Goal: Task Accomplishment & Management: Use online tool/utility

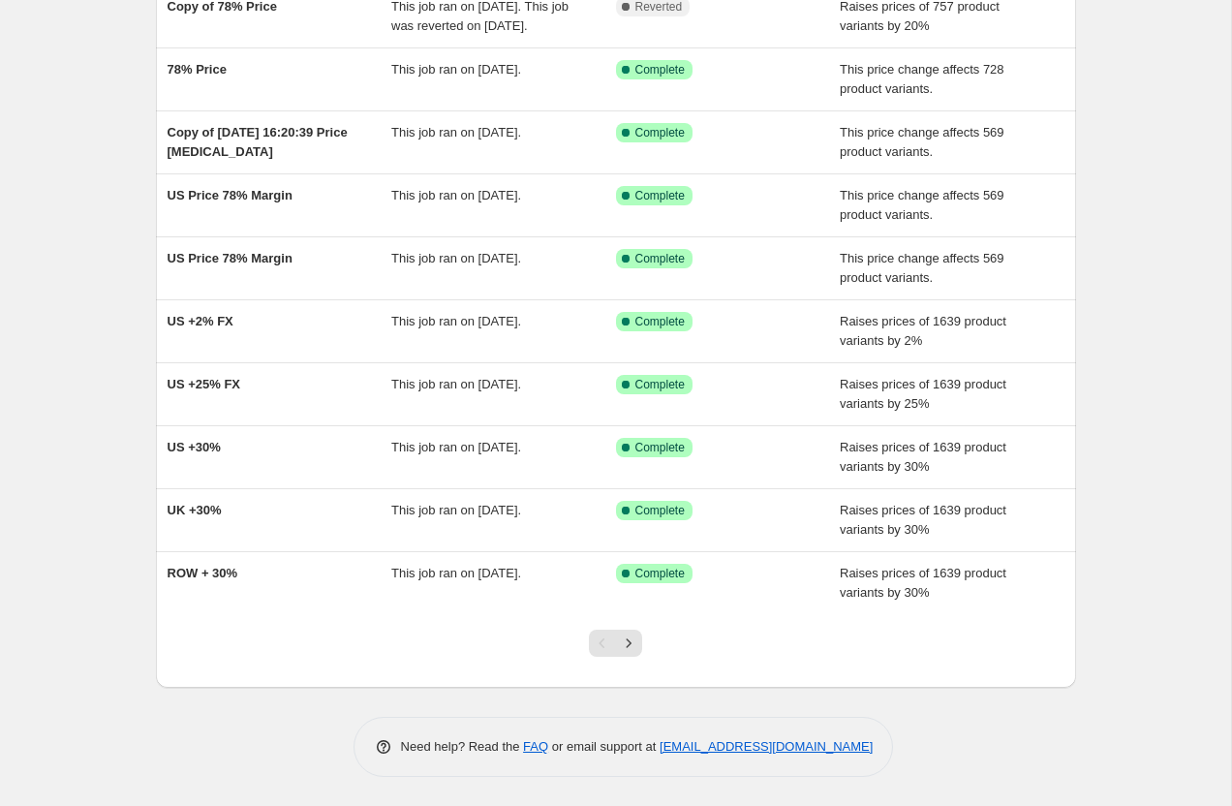
scroll to position [202, 0]
click at [634, 653] on icon "Next" at bounding box center [628, 642] width 19 height 19
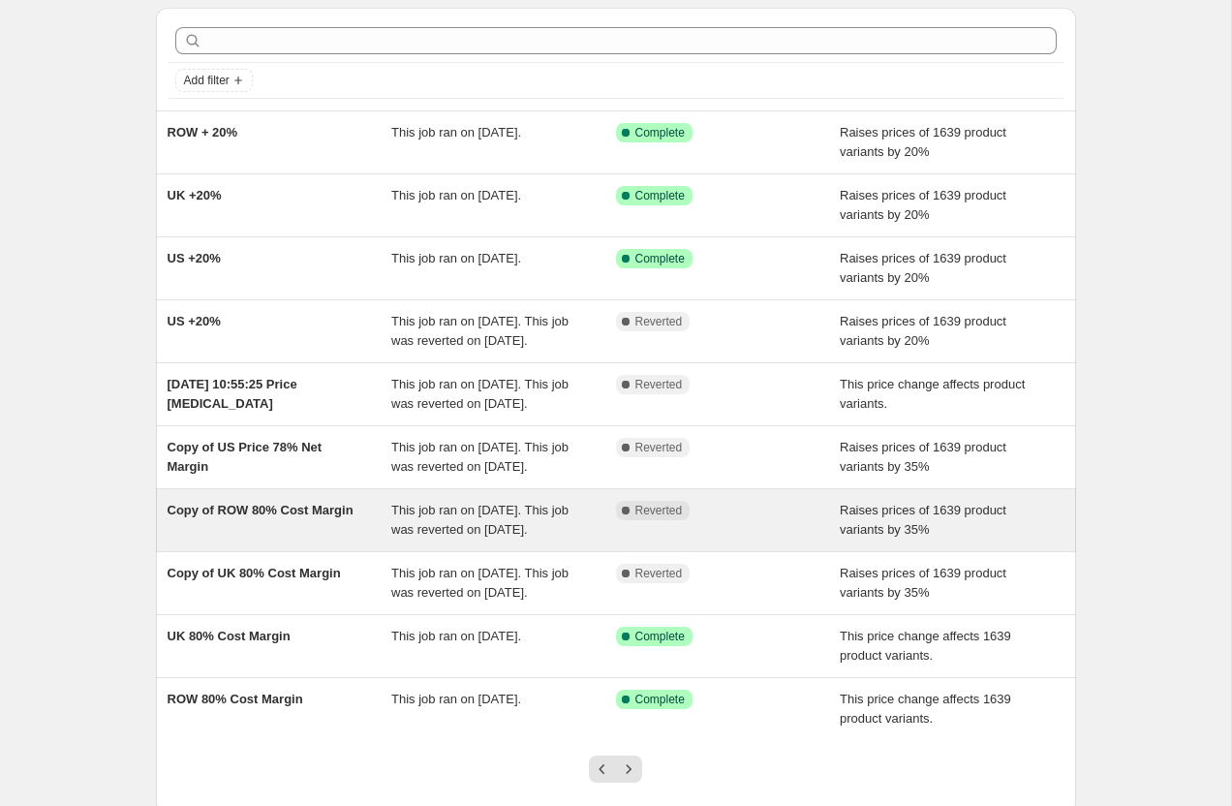
scroll to position [289, 0]
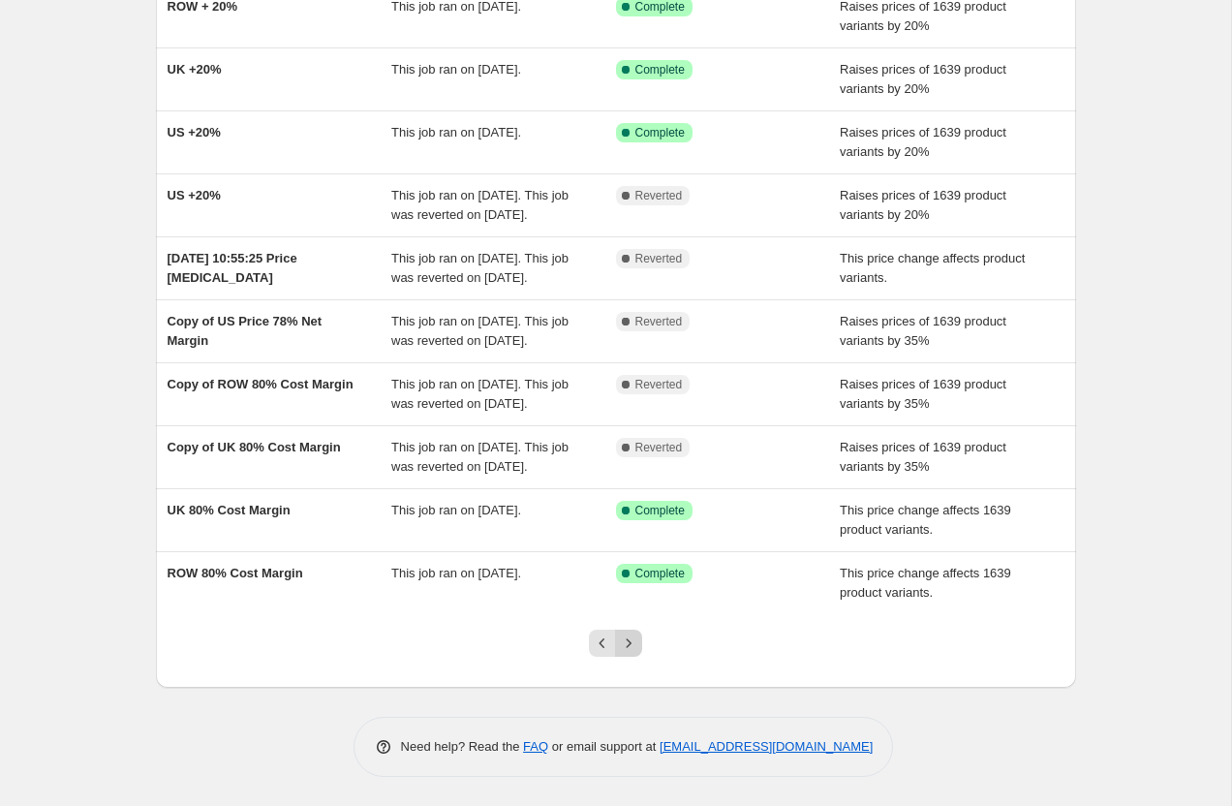
click at [640, 648] on button "Next" at bounding box center [628, 642] width 27 height 27
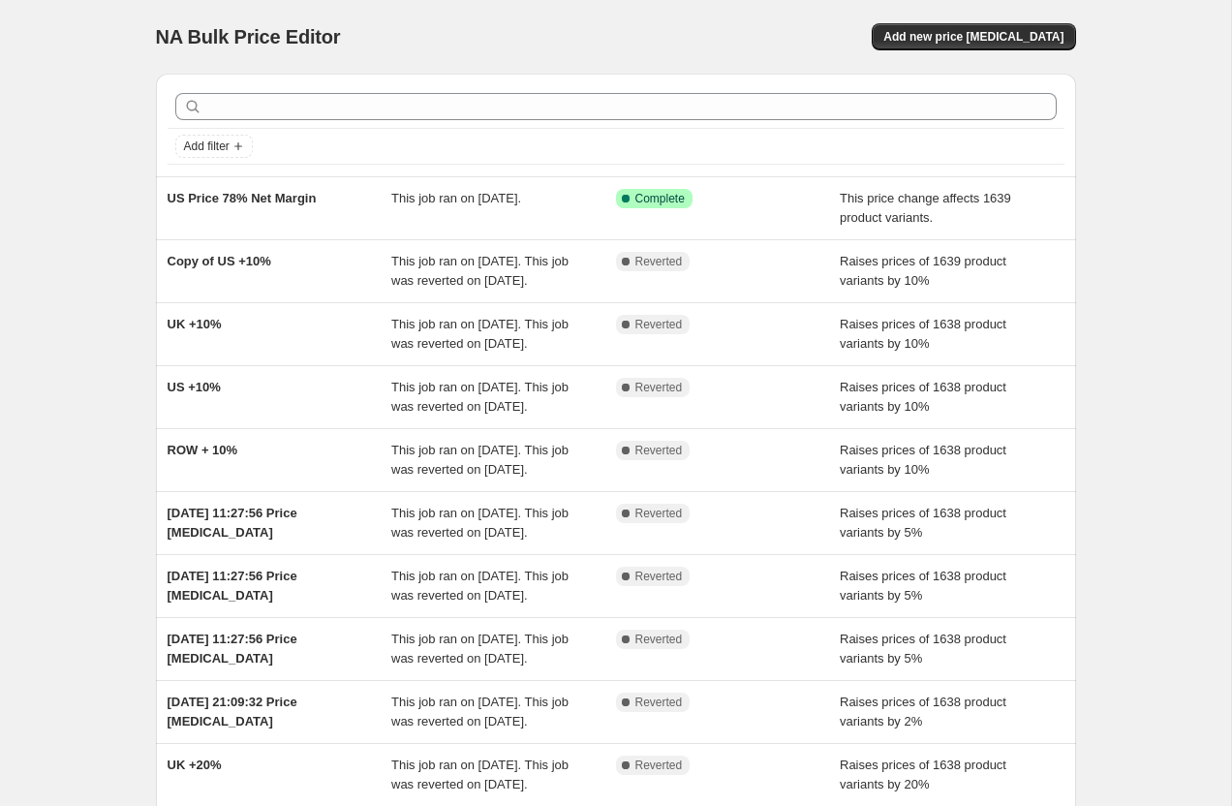
scroll to position [366, 0]
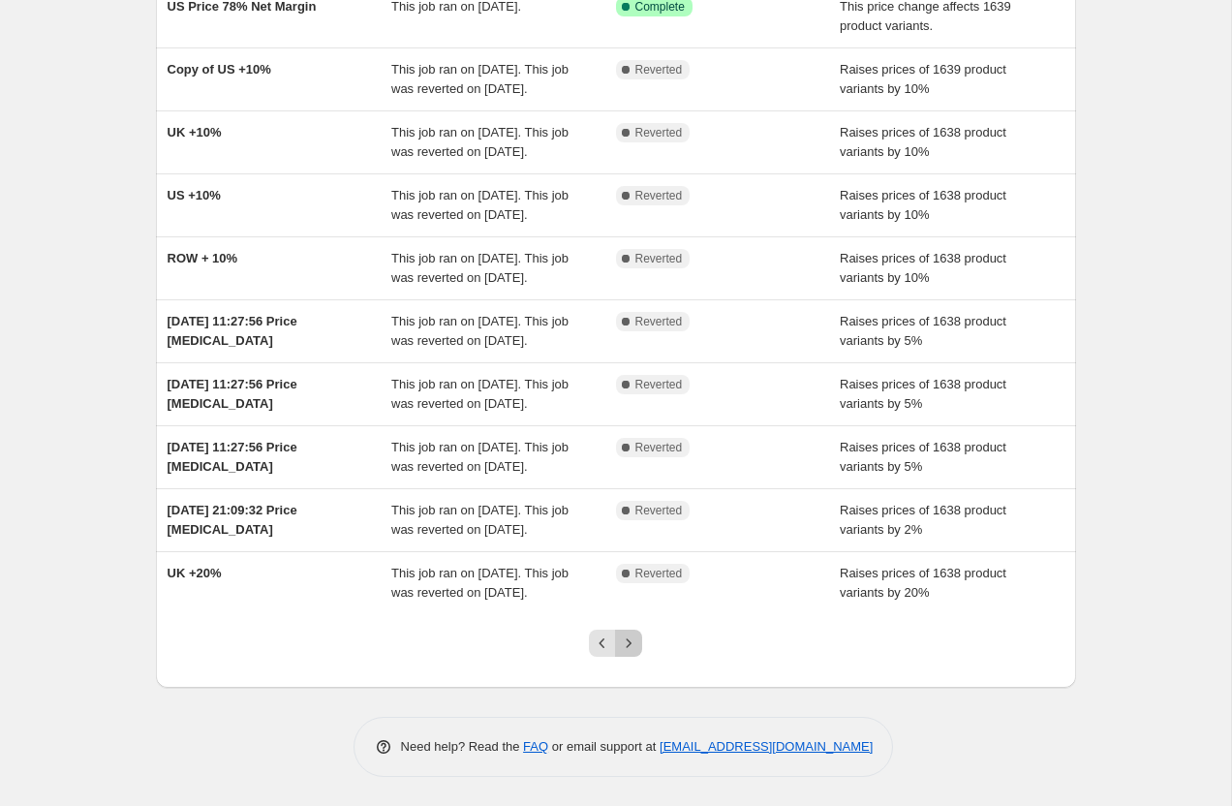
click at [637, 648] on icon "Next" at bounding box center [628, 642] width 19 height 19
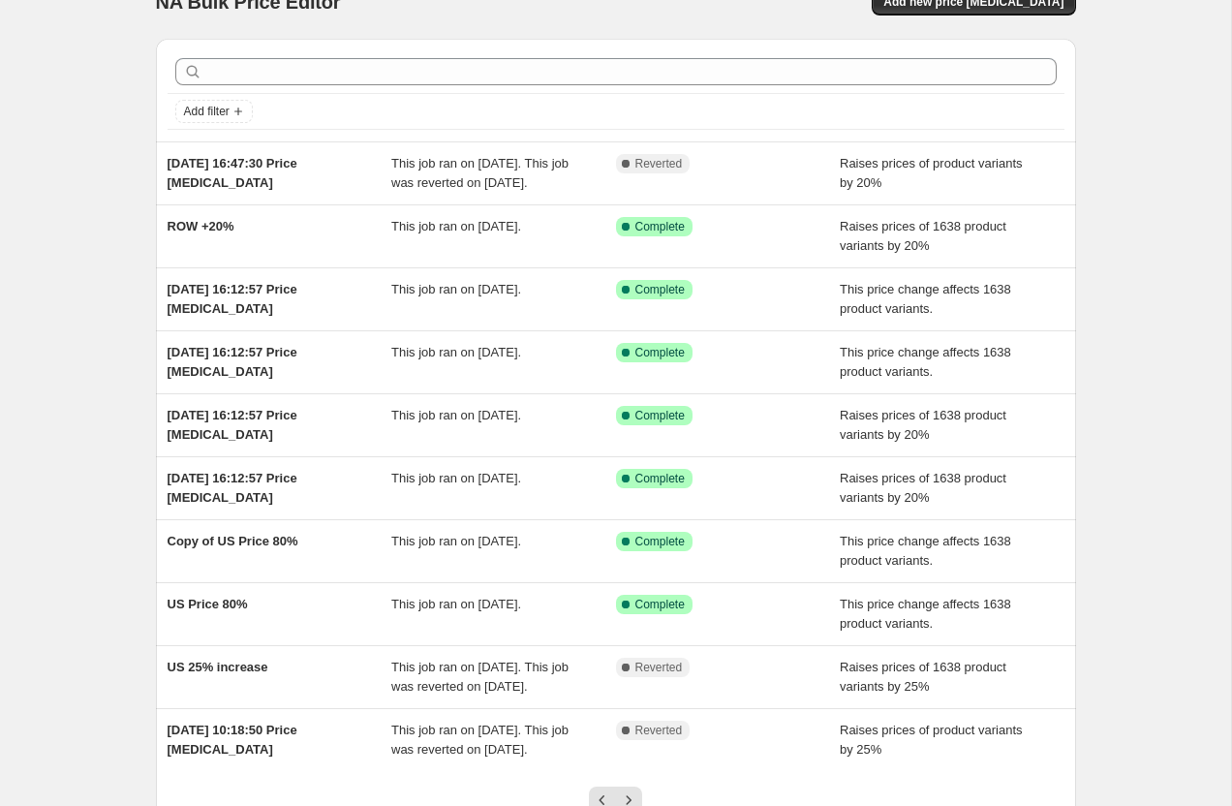
scroll to position [250, 0]
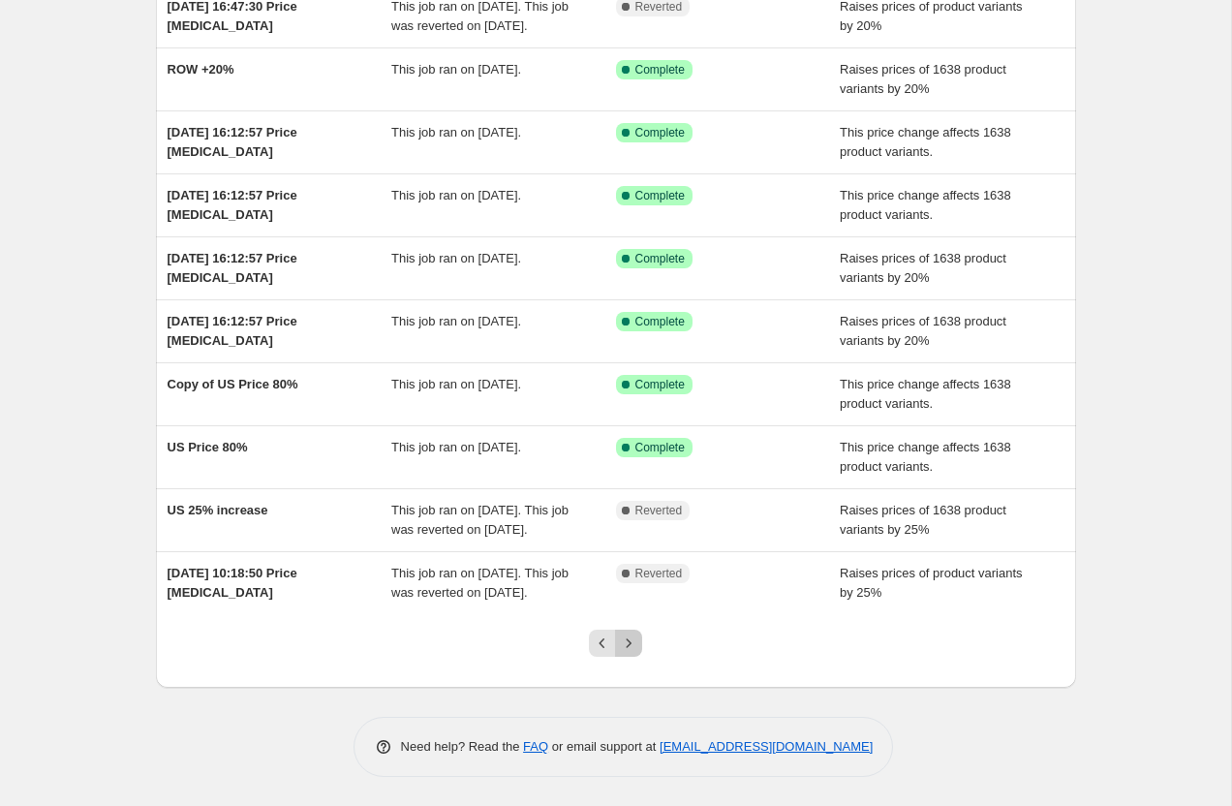
click at [641, 648] on button "Next" at bounding box center [628, 642] width 27 height 27
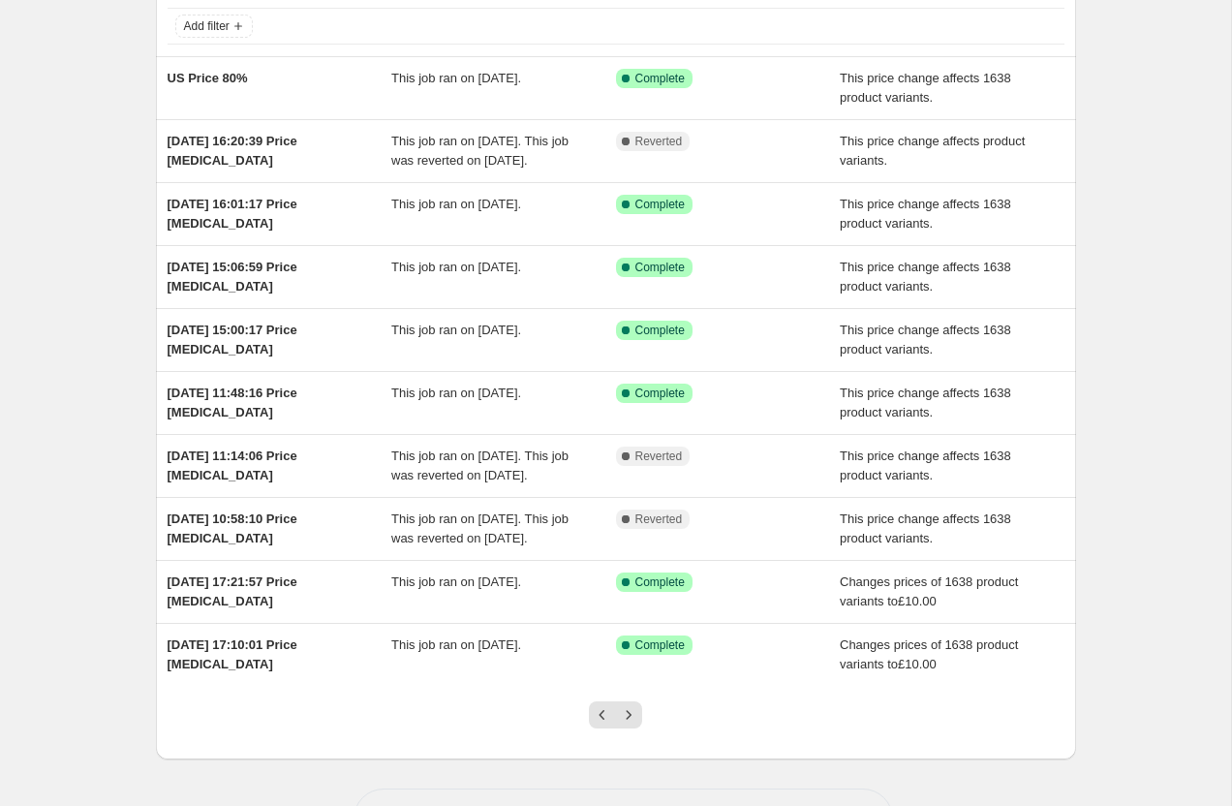
scroll to position [122, 0]
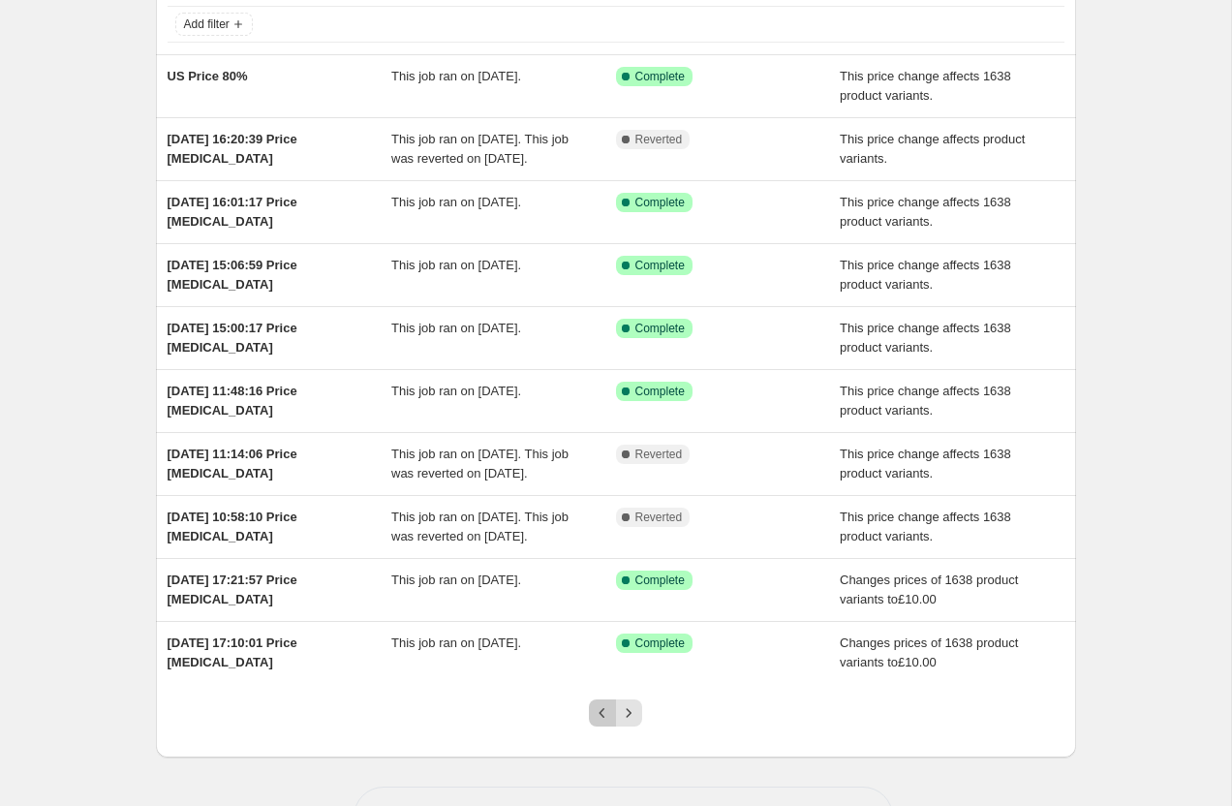
click at [603, 722] on icon "Previous" at bounding box center [602, 712] width 19 height 19
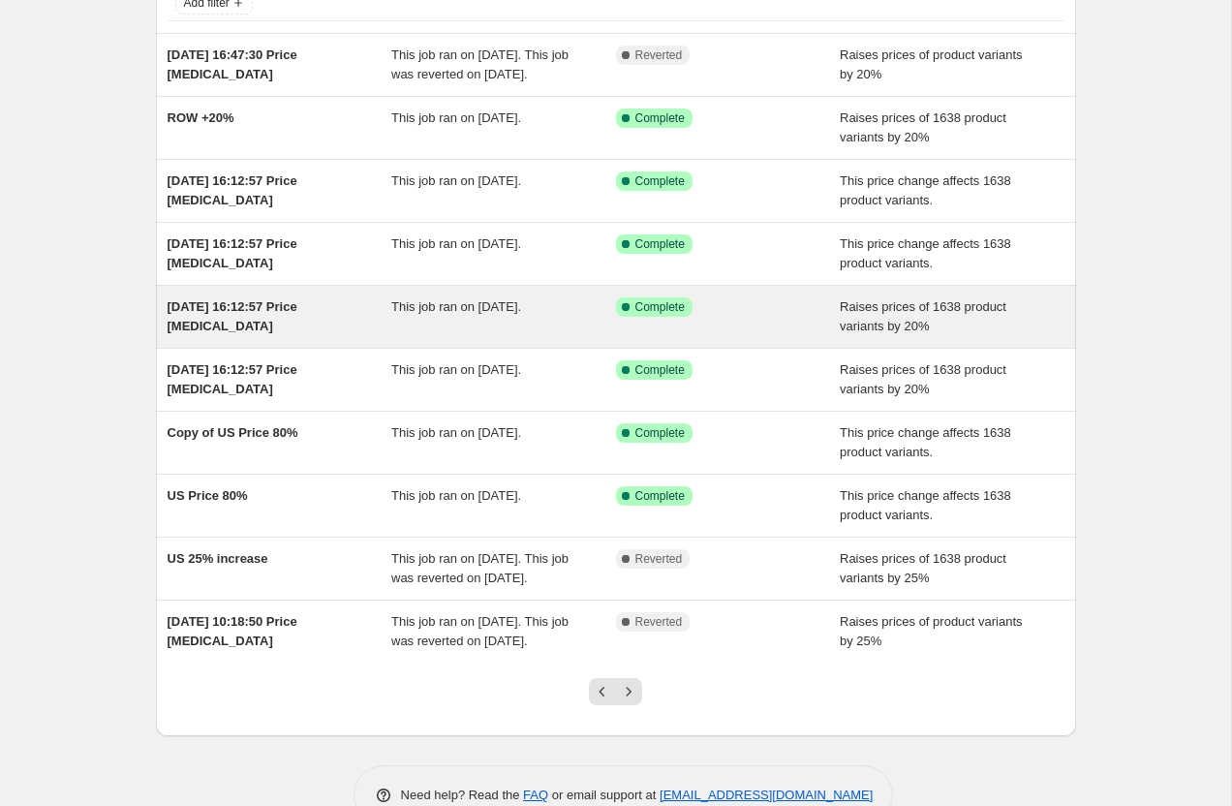
scroll to position [149, 0]
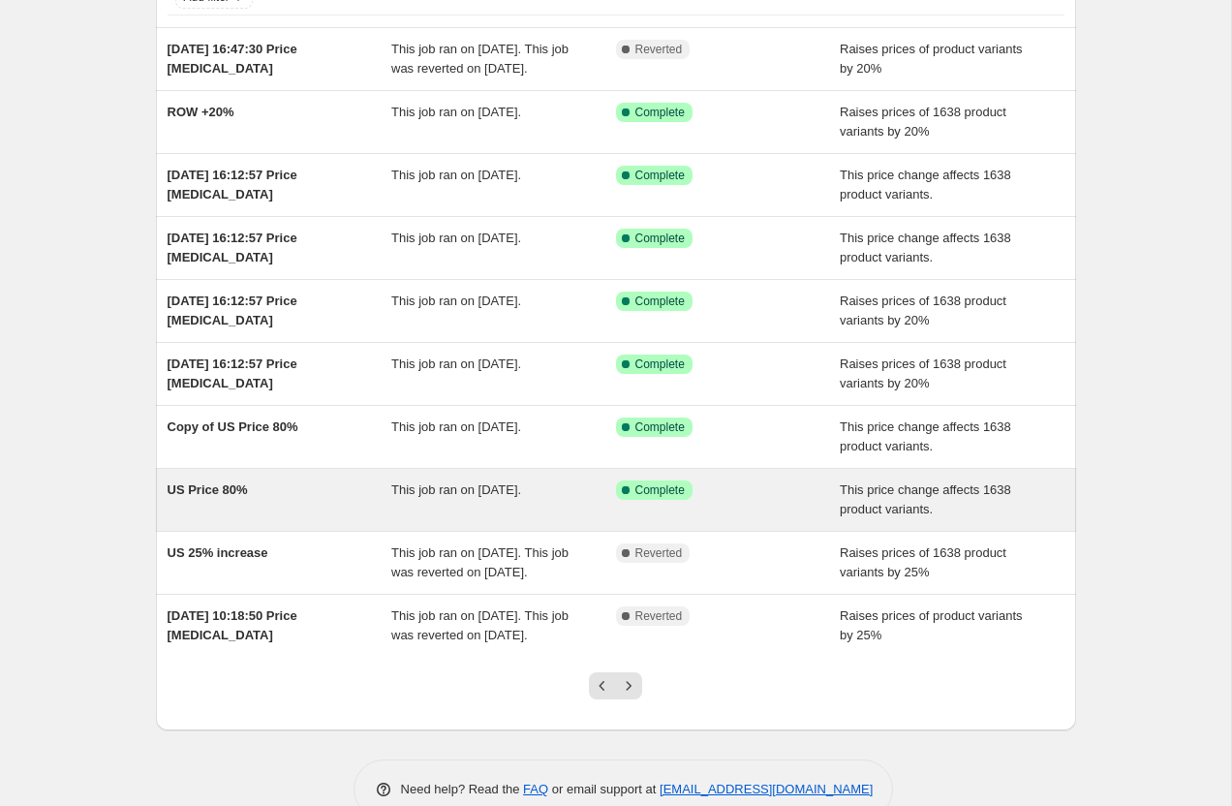
click at [214, 497] on span "US Price 80%" at bounding box center [207, 489] width 80 height 15
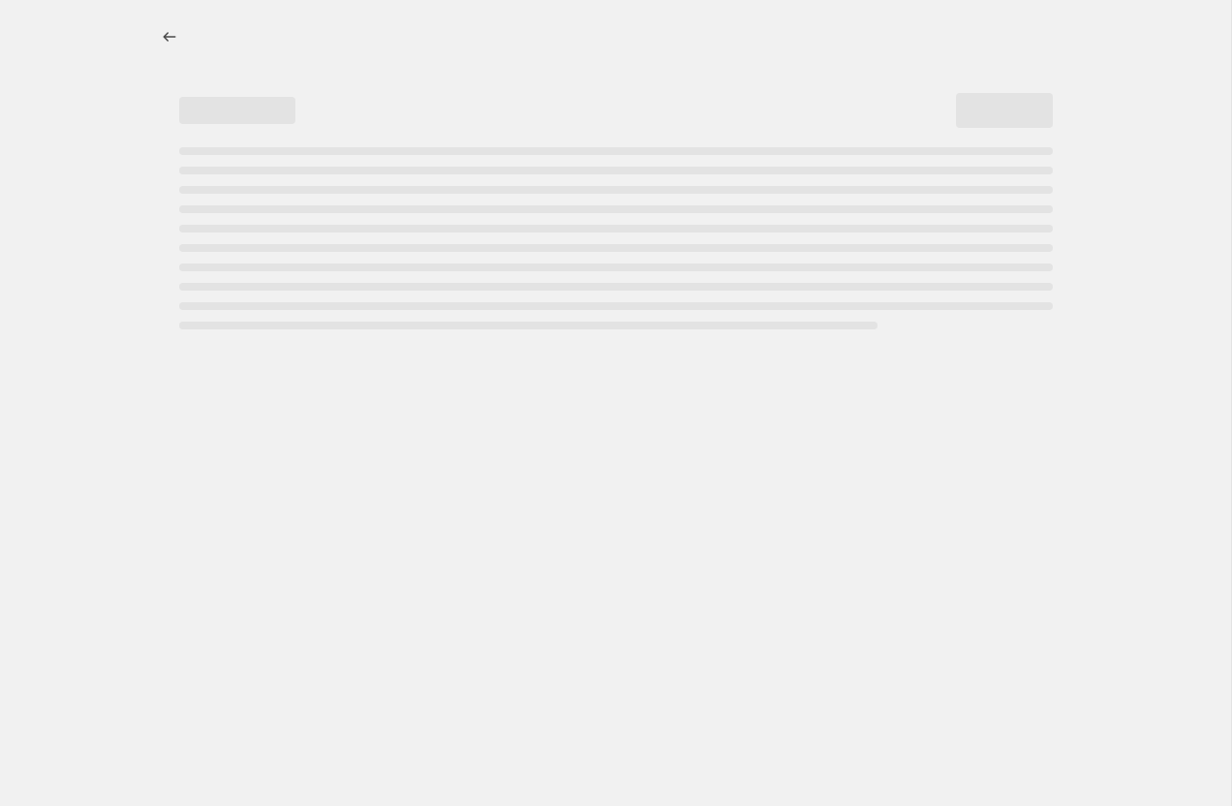
select select "margin"
select select "pp"
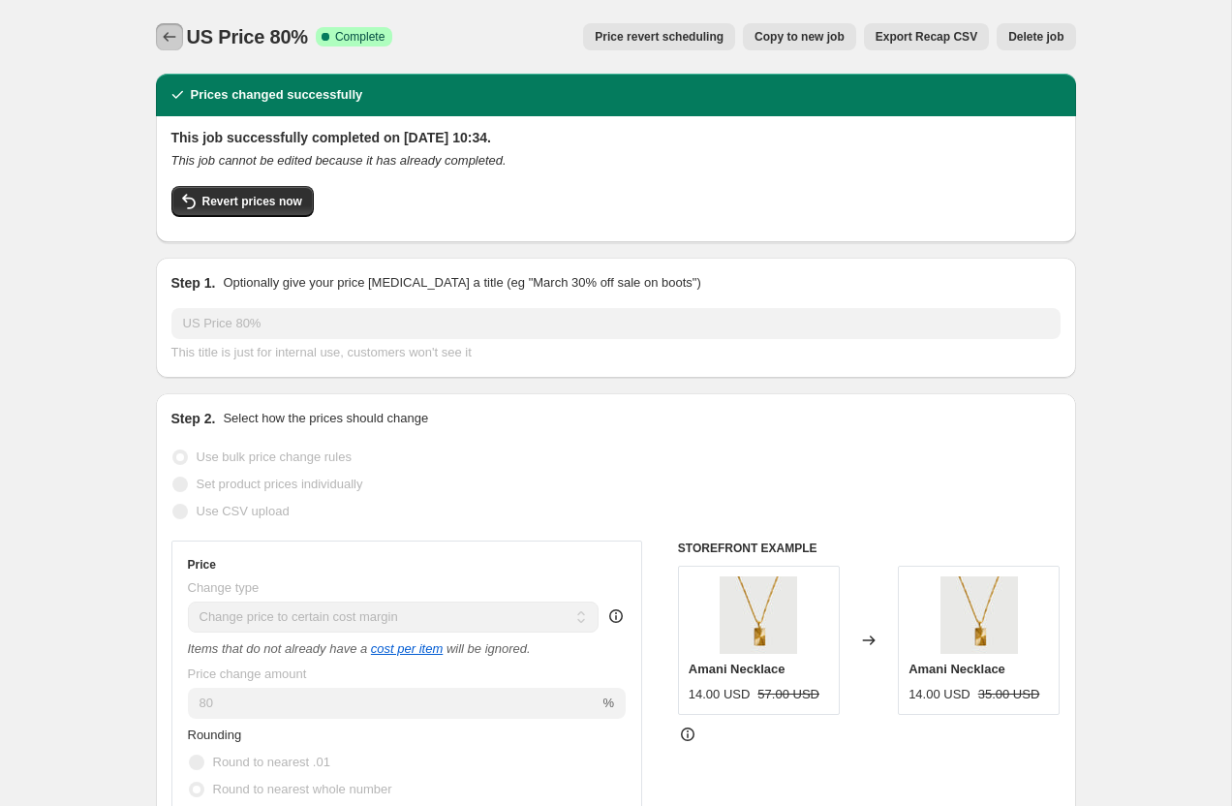
click at [166, 37] on icon "Price change jobs" at bounding box center [169, 36] width 19 height 19
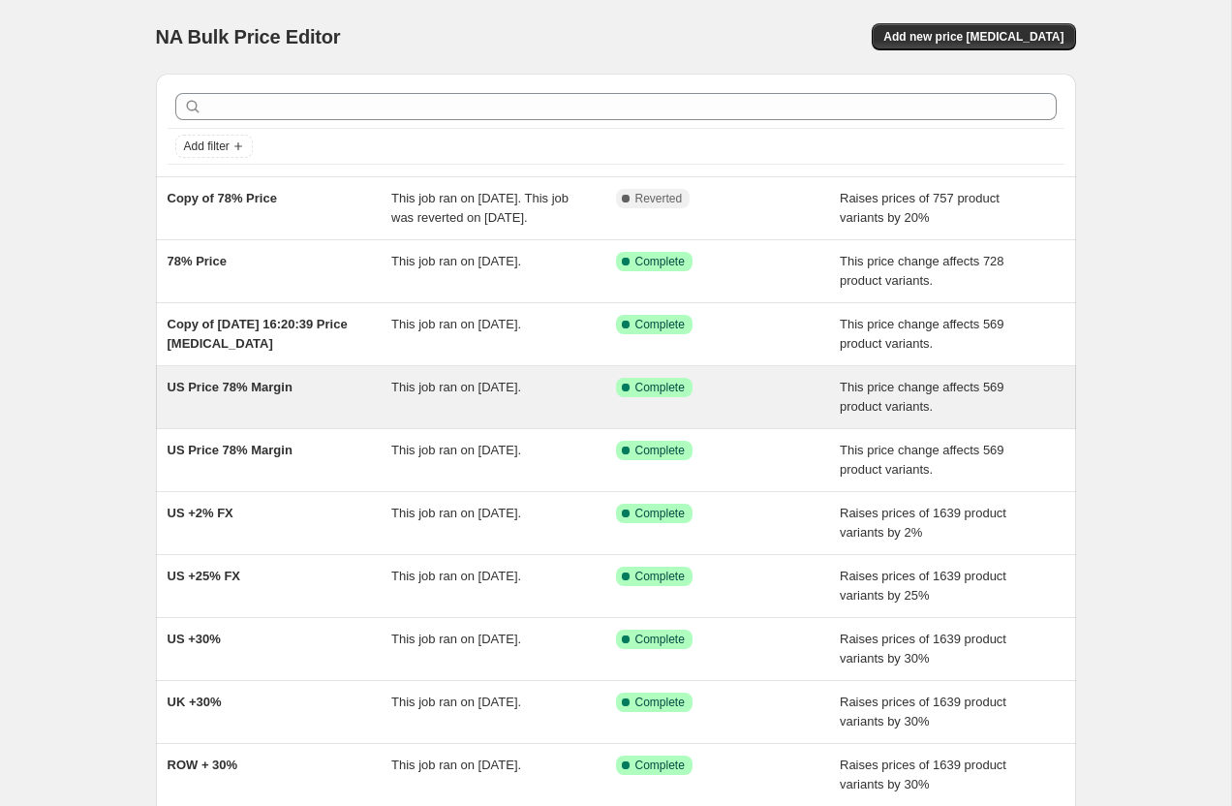
scroll to position [211, 0]
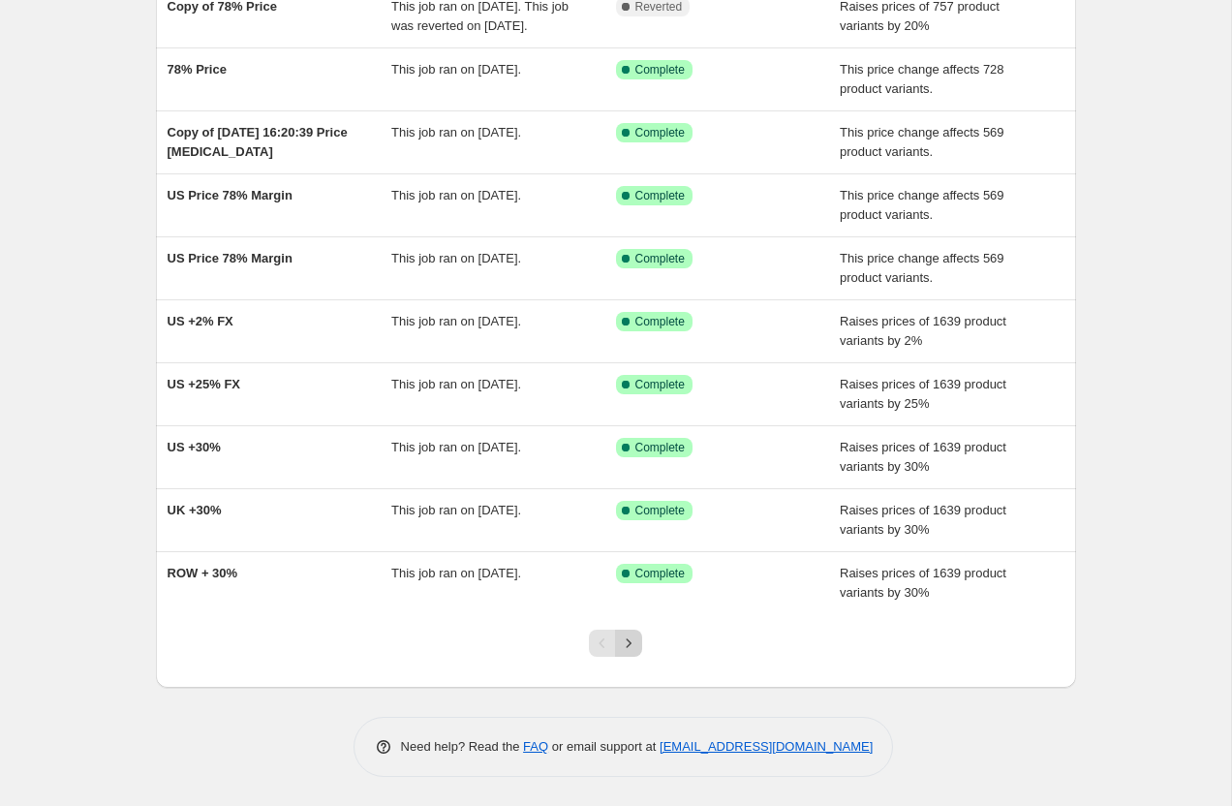
click at [624, 643] on icon "Next" at bounding box center [628, 642] width 19 height 19
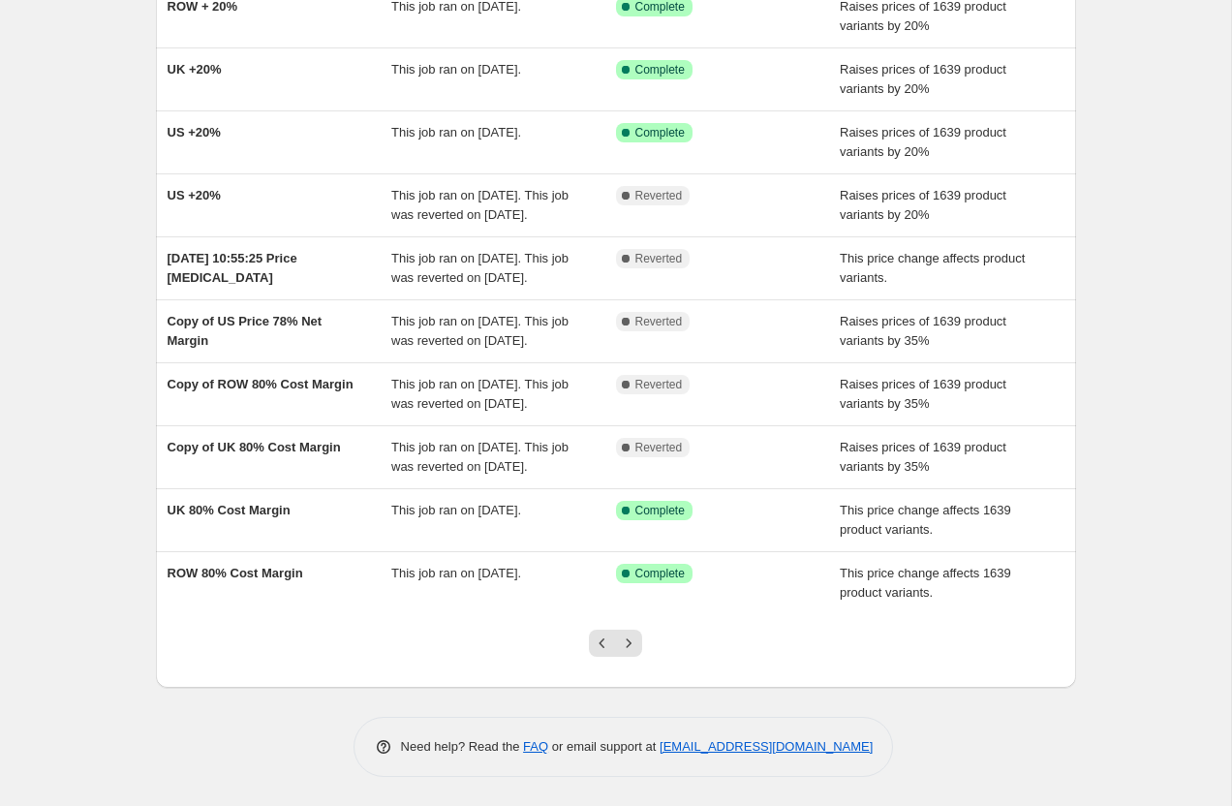
scroll to position [289, 0]
click at [632, 643] on icon "Next" at bounding box center [628, 642] width 19 height 19
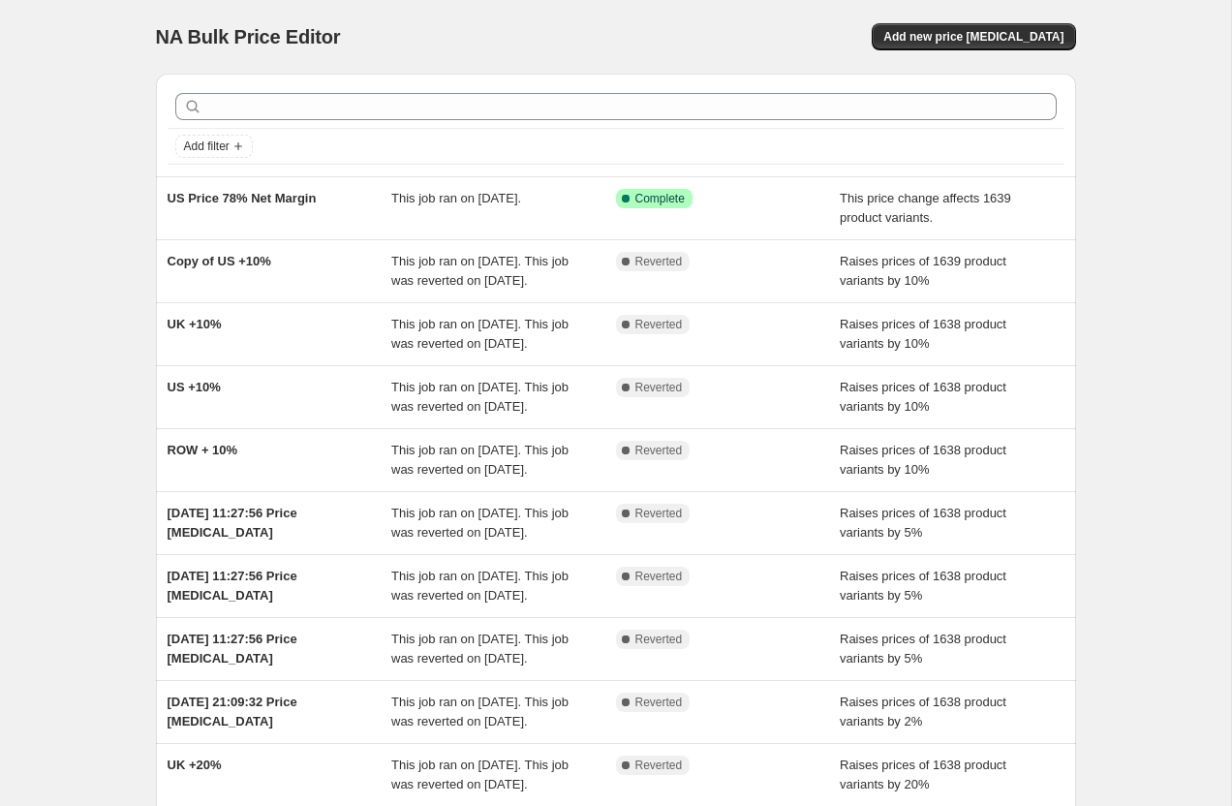
scroll to position [366, 0]
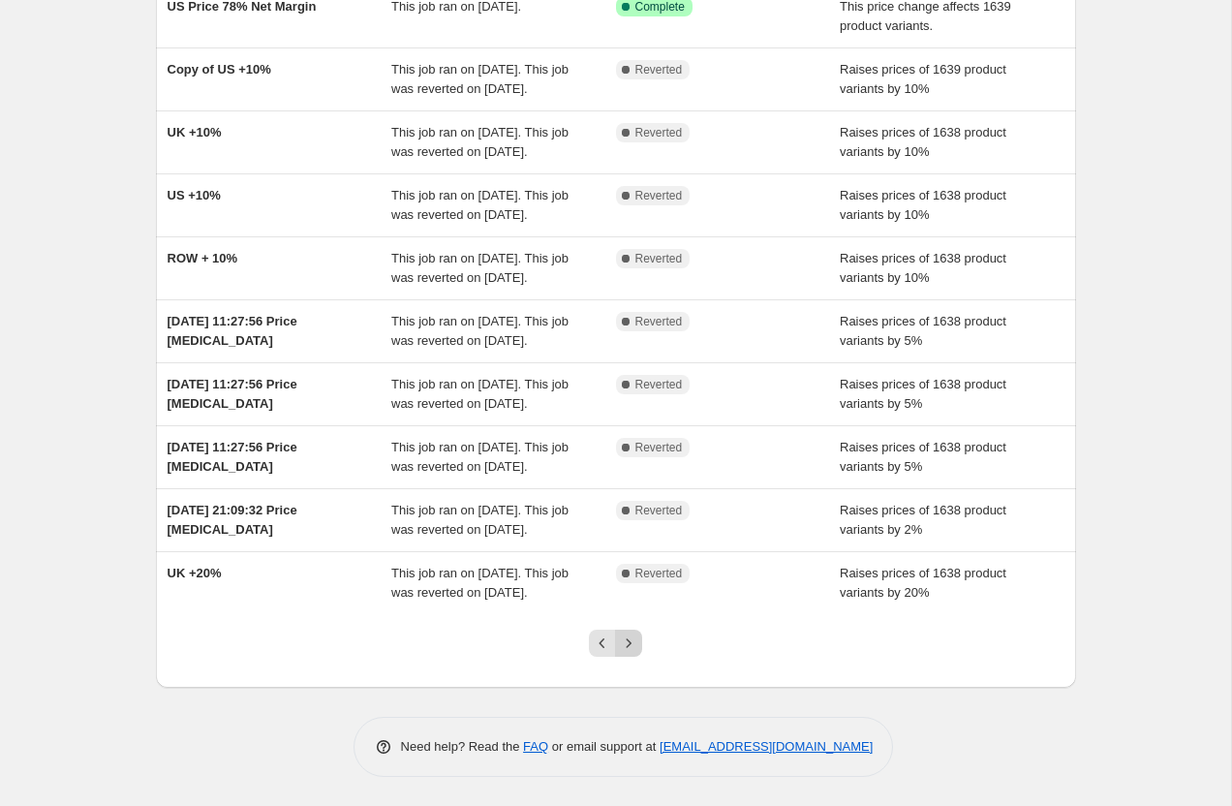
click at [632, 634] on icon "Next" at bounding box center [628, 642] width 19 height 19
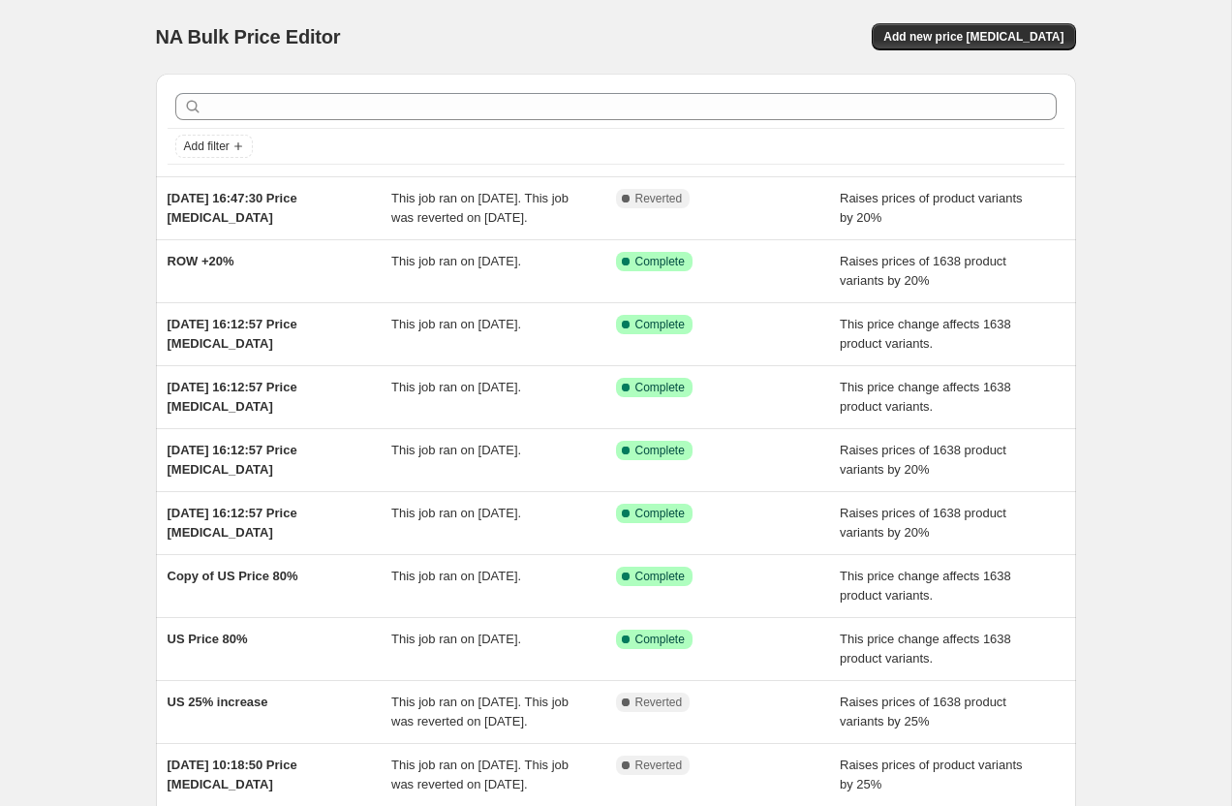
scroll to position [250, 0]
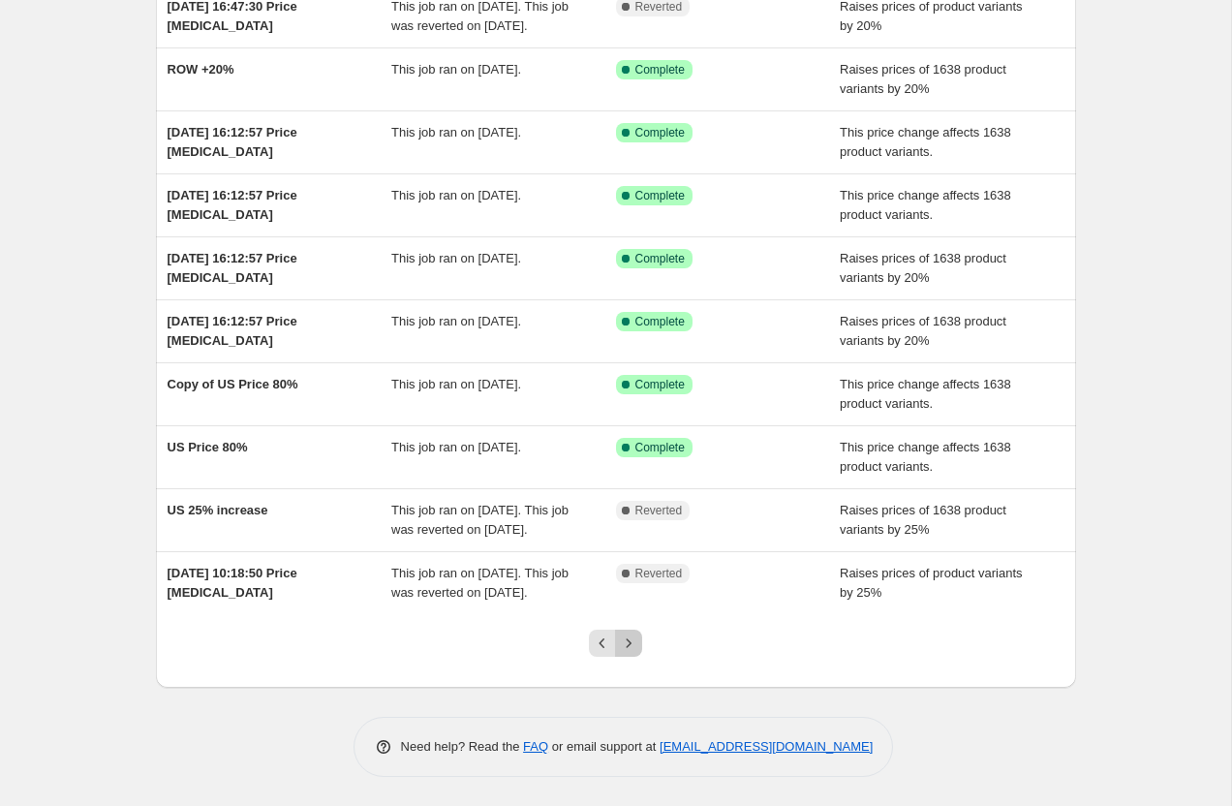
click at [632, 634] on icon "Next" at bounding box center [628, 642] width 19 height 19
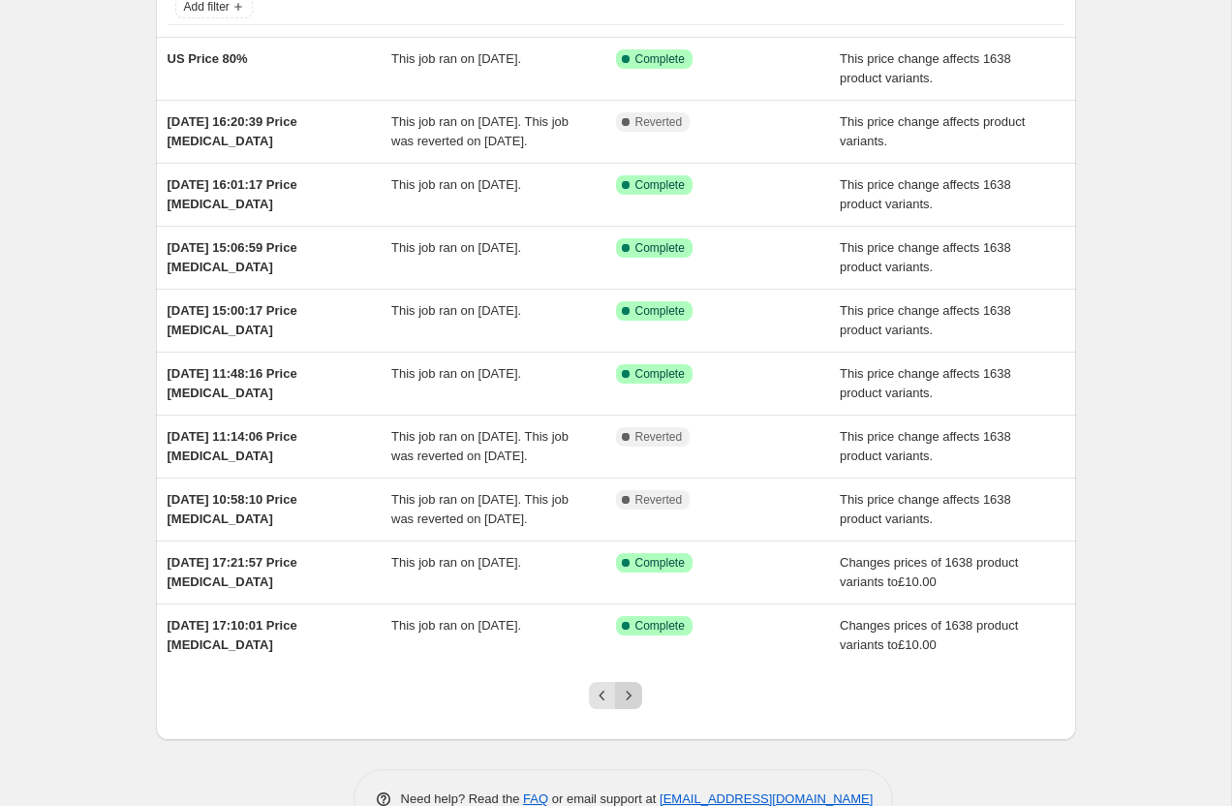
scroll to position [142, 0]
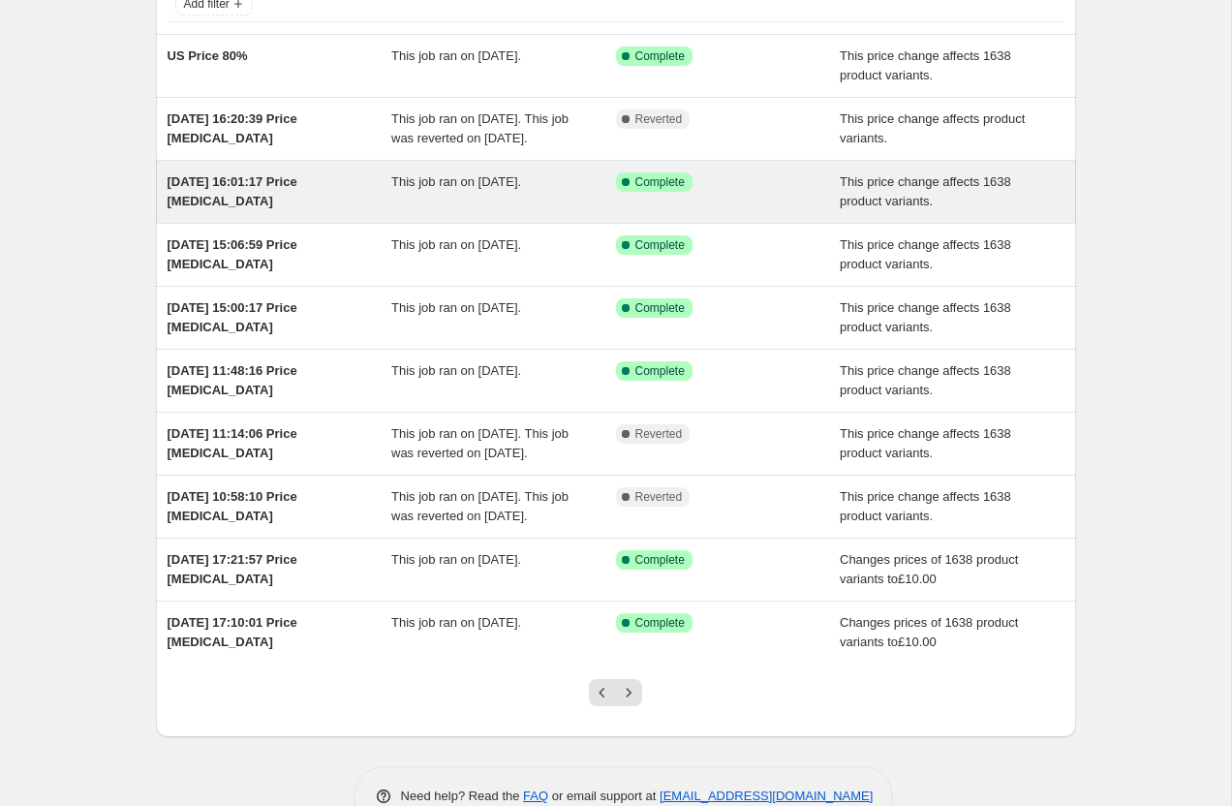
click at [174, 193] on div "[DATE] 16:01:17 Price [MEDICAL_DATA]" at bounding box center [279, 191] width 225 height 39
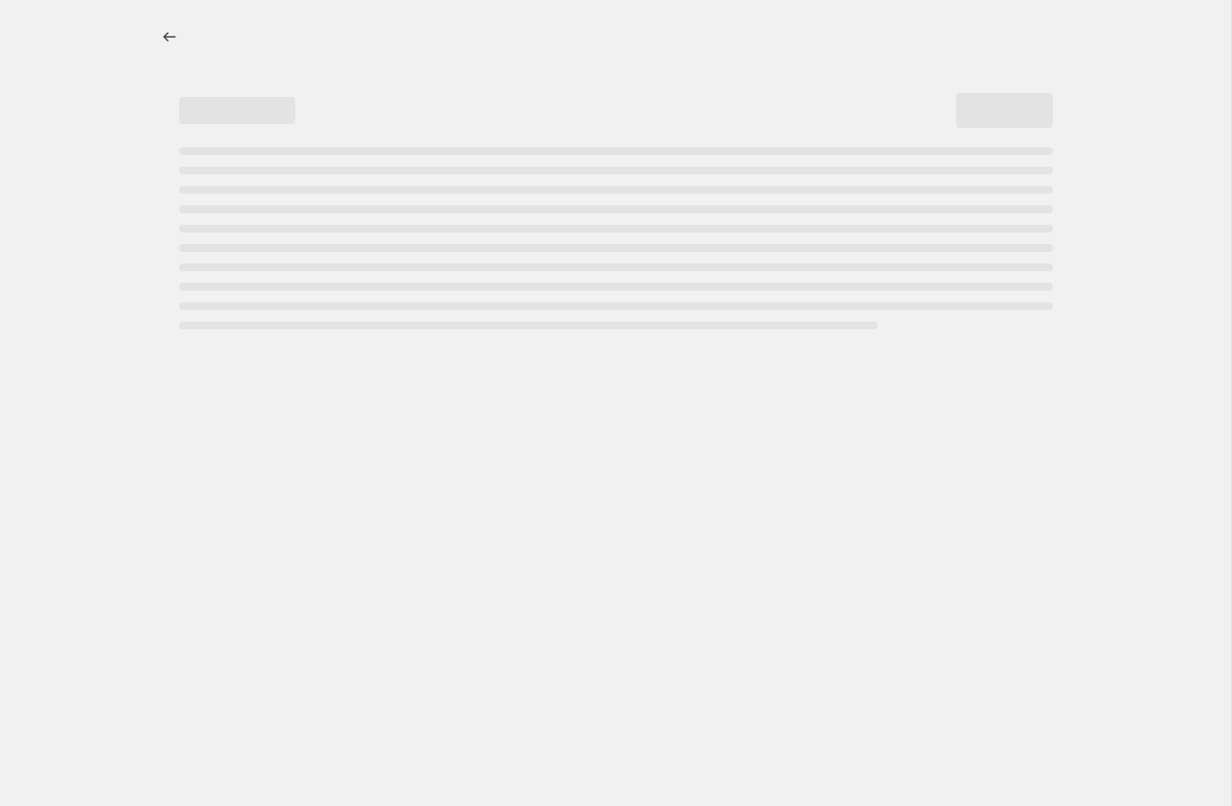
select select "margin"
select select "pp"
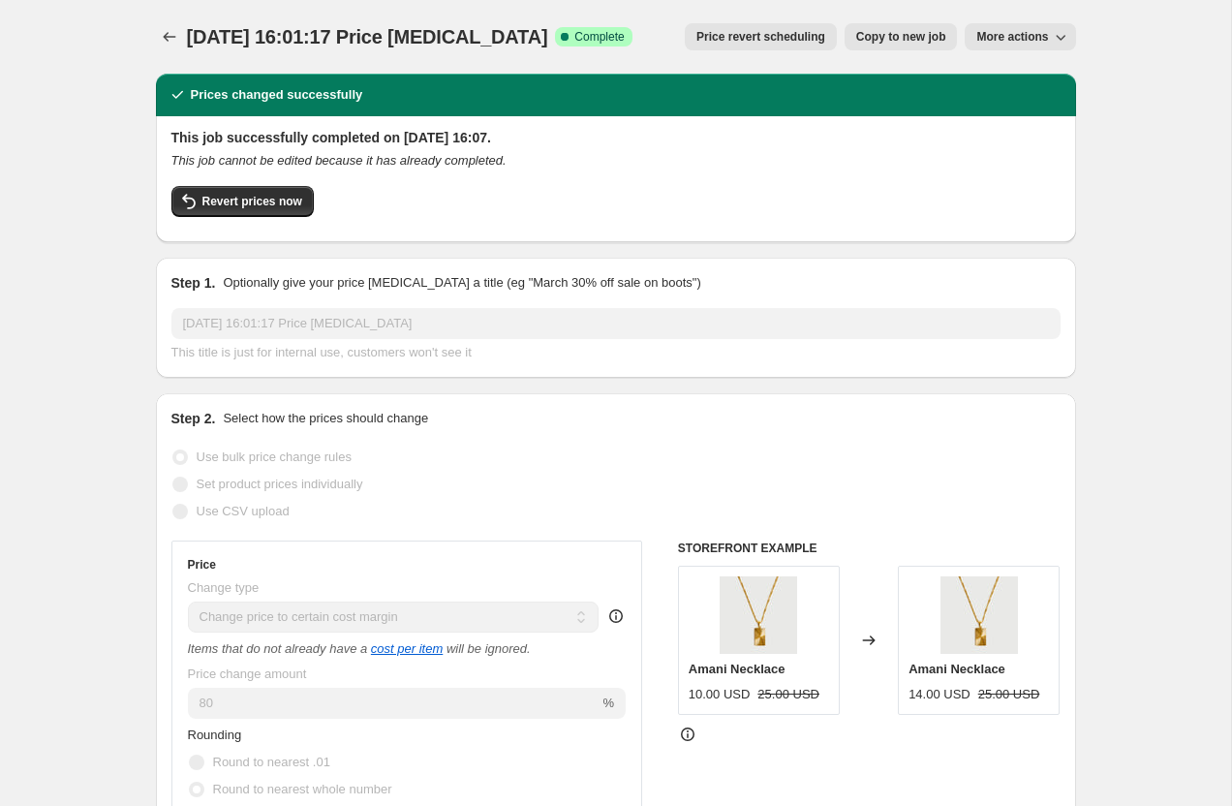
click at [914, 34] on span "Copy to new job" at bounding box center [901, 36] width 90 height 15
select select "margin"
select select "pp"
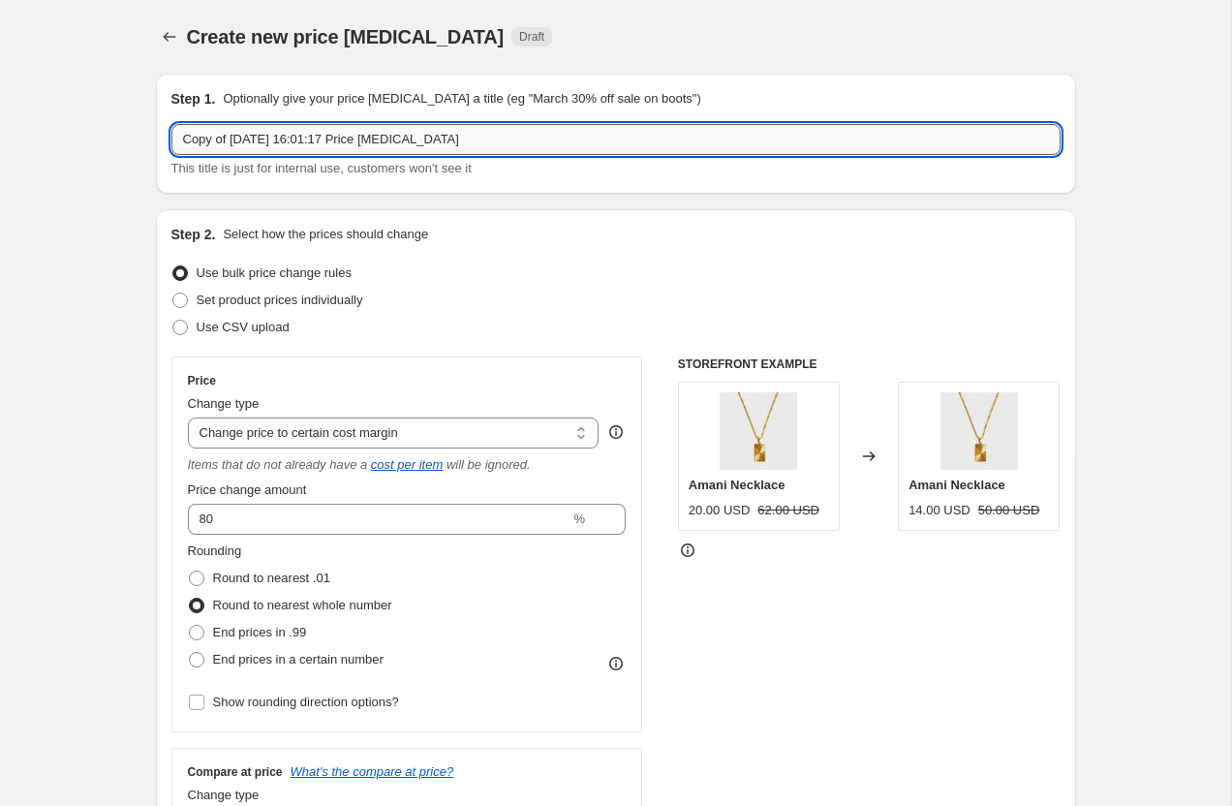
click at [419, 130] on input "Copy of [DATE] 16:01:17 Price [MEDICAL_DATA]" at bounding box center [615, 139] width 889 height 31
type input "US Prices 80% Margin"
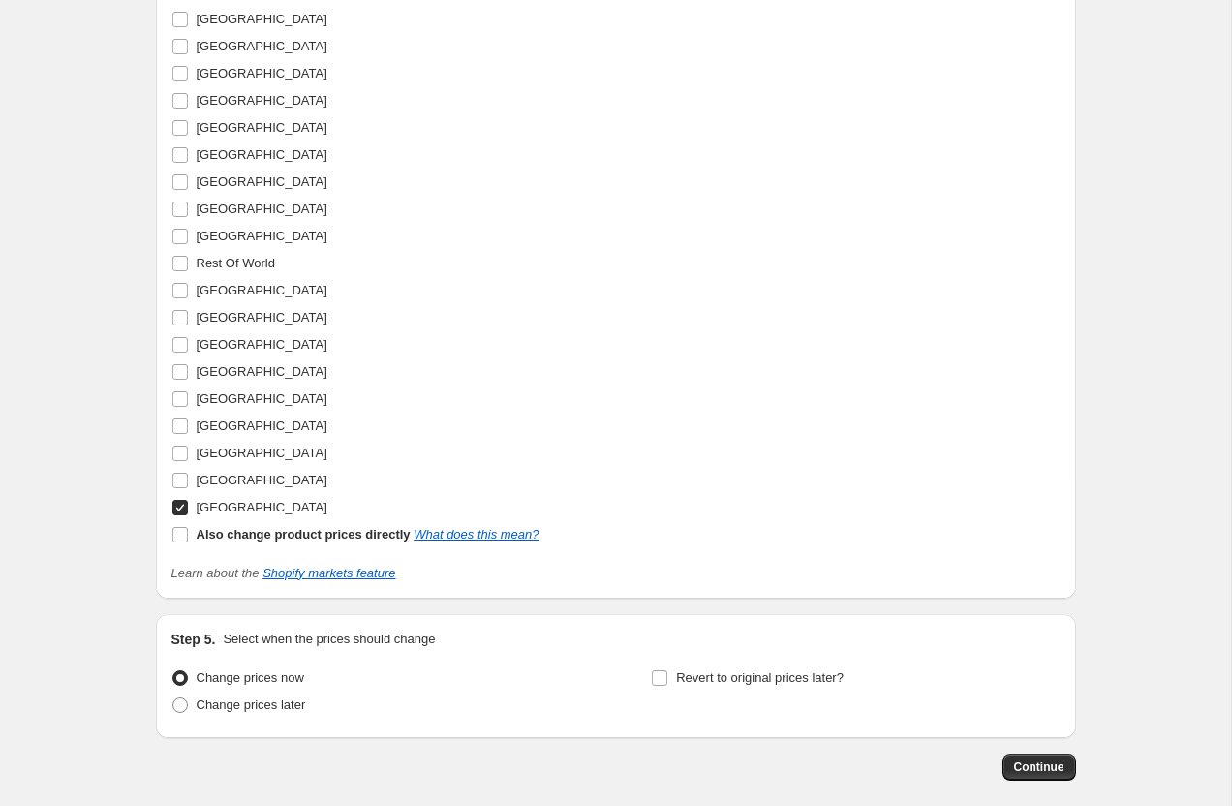
scroll to position [2537, 0]
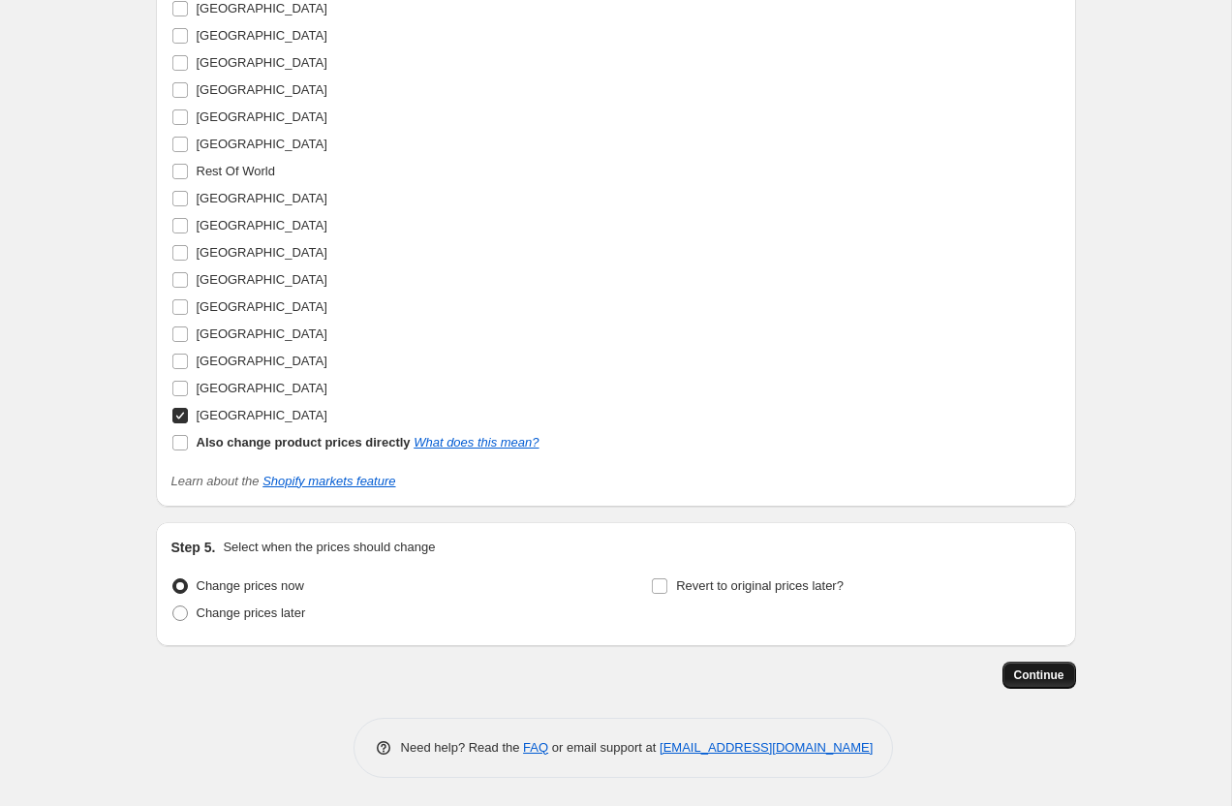
click at [1014, 668] on span "Continue" at bounding box center [1039, 674] width 50 height 15
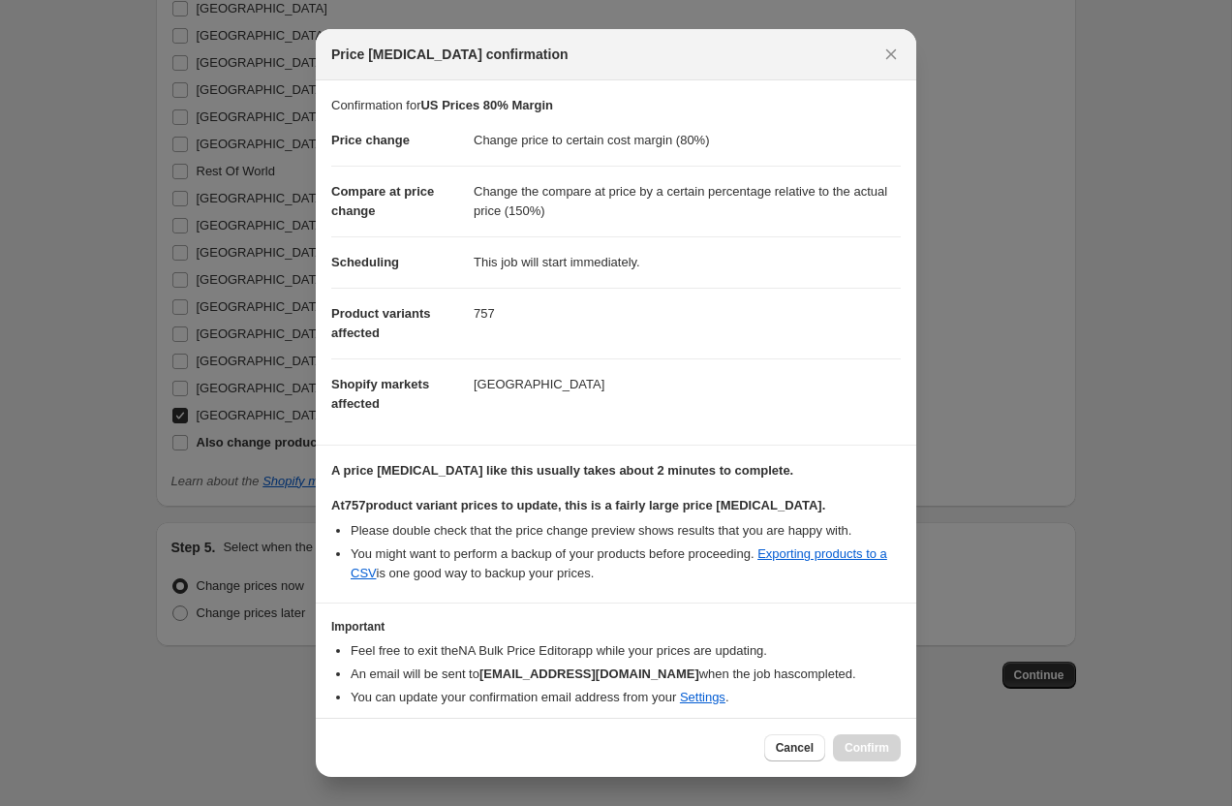
scroll to position [68, 0]
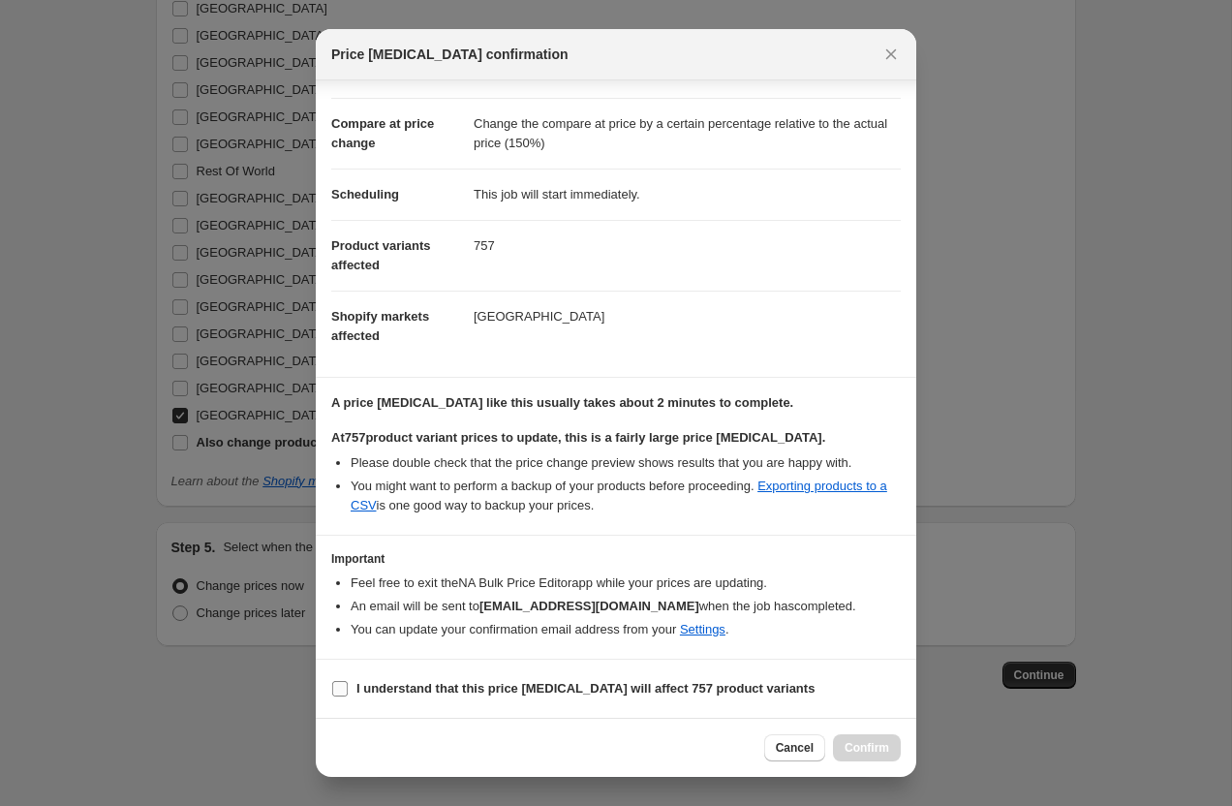
click at [350, 694] on label "I understand that this price [MEDICAL_DATA] will affect 757 product variants" at bounding box center [572, 688] width 483 height 27
click at [348, 694] on input "I understand that this price [MEDICAL_DATA] will affect 757 product variants" at bounding box center [339, 688] width 15 height 15
checkbox input "true"
click at [846, 745] on span "Confirm" at bounding box center [866, 747] width 45 height 15
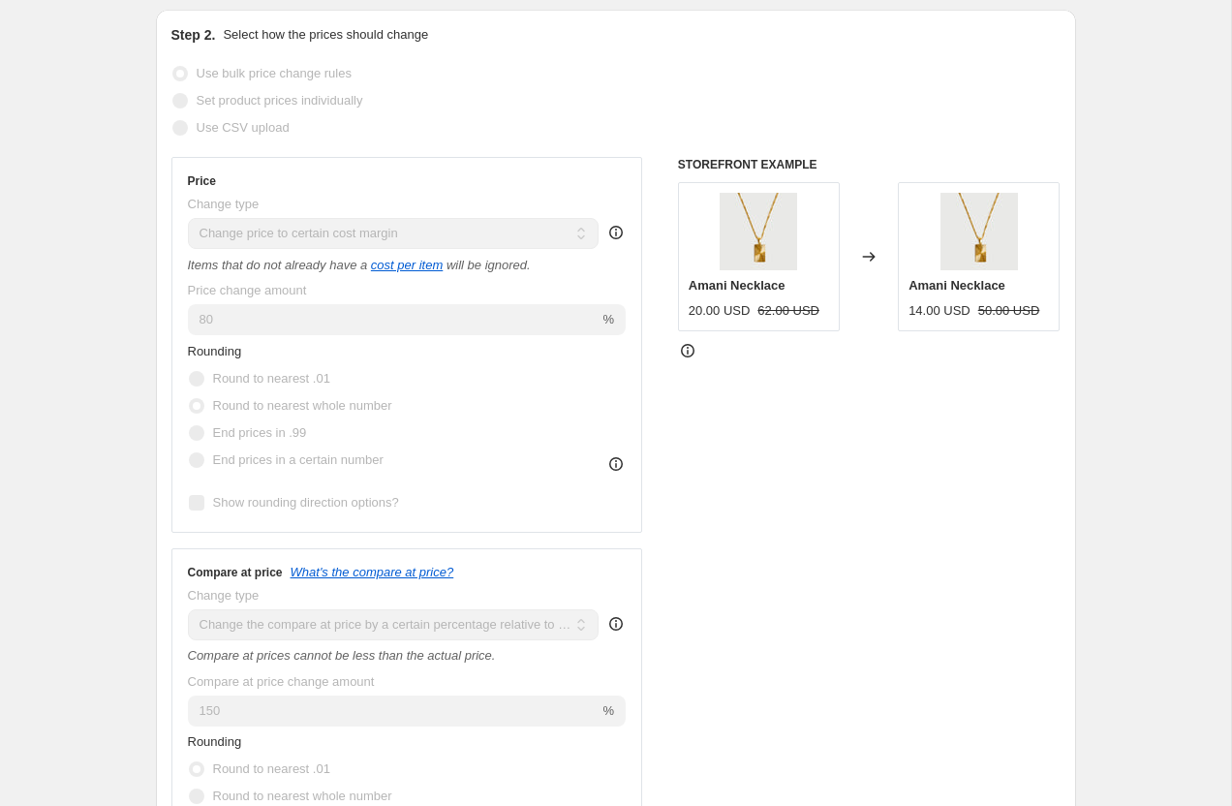
scroll to position [265, 0]
